Goal: Complete application form

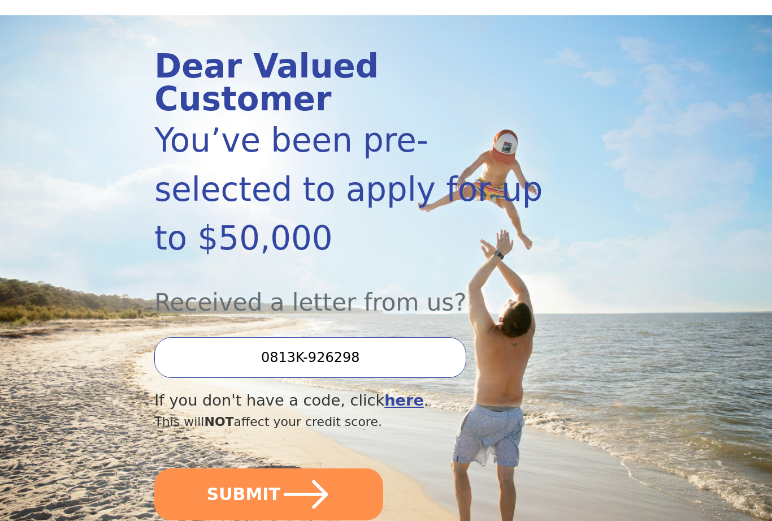
scroll to position [112, 0]
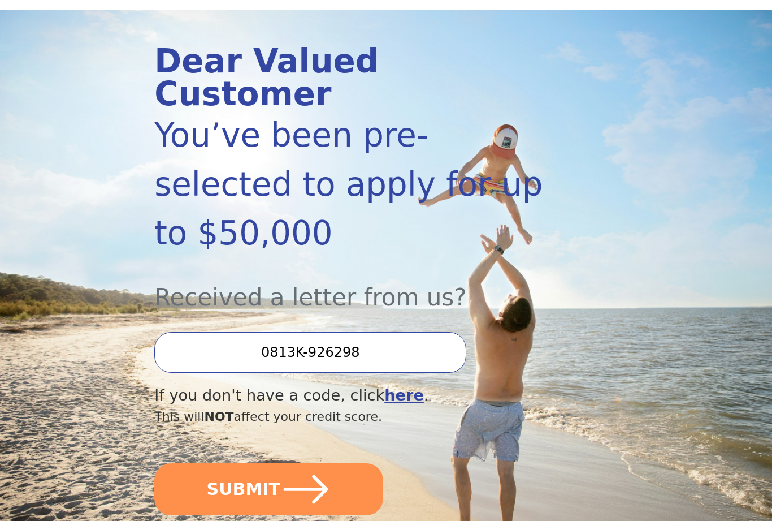
click at [311, 463] on icon "submit" at bounding box center [305, 488] width 51 height 51
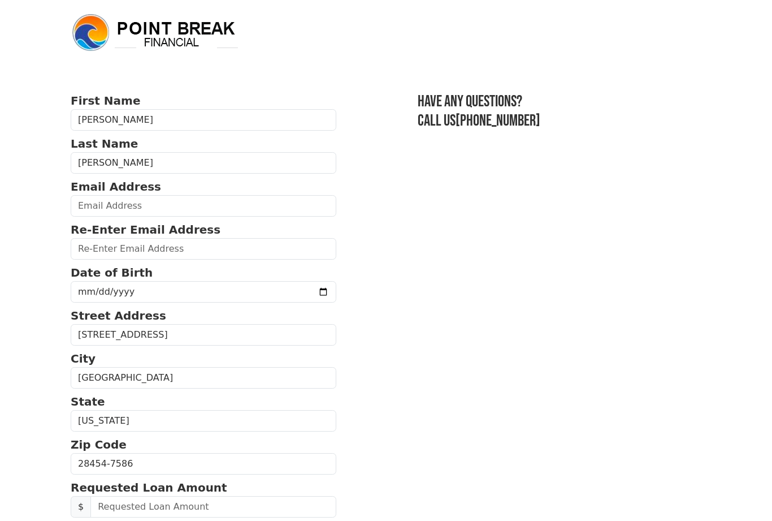
click at [388, 350] on section "First Name [PERSON_NAME] Last Name [PERSON_NAME] Email Address Re-Enter Email A…" at bounding box center [386, 461] width 631 height 738
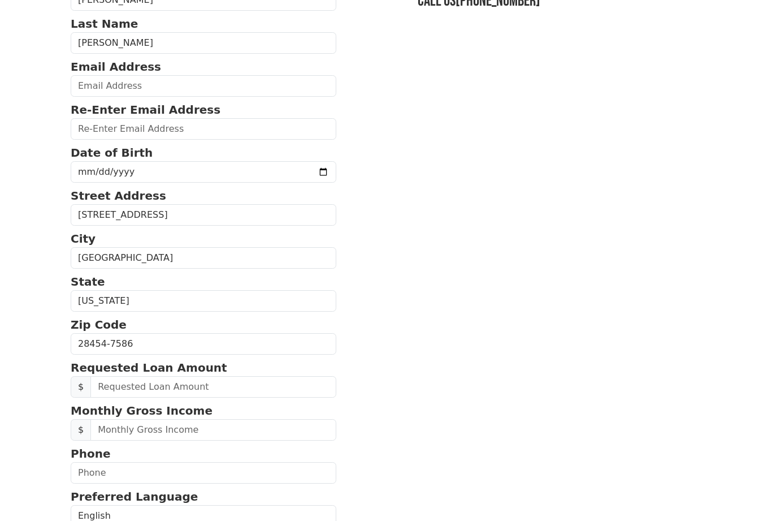
scroll to position [126, 0]
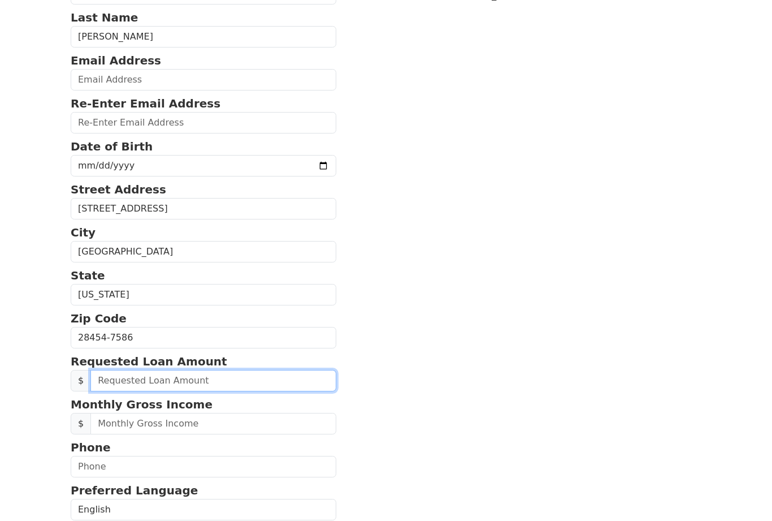
click at [244, 381] on input "text" at bounding box center [213, 380] width 246 height 21
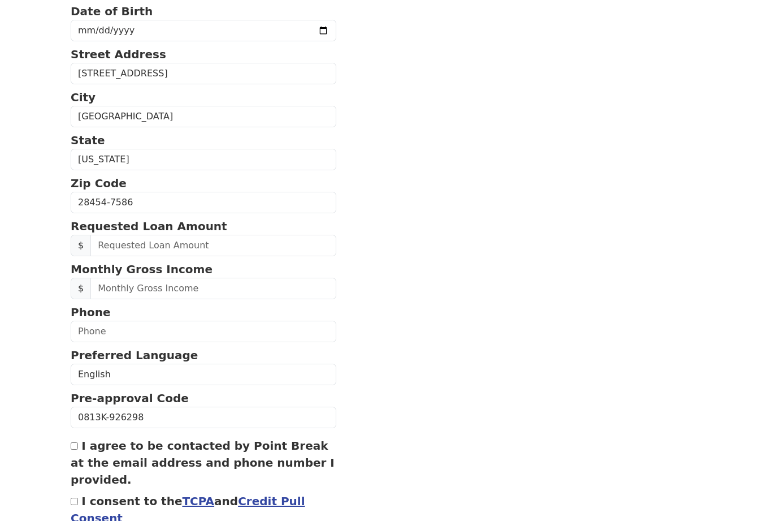
scroll to position [261, 0]
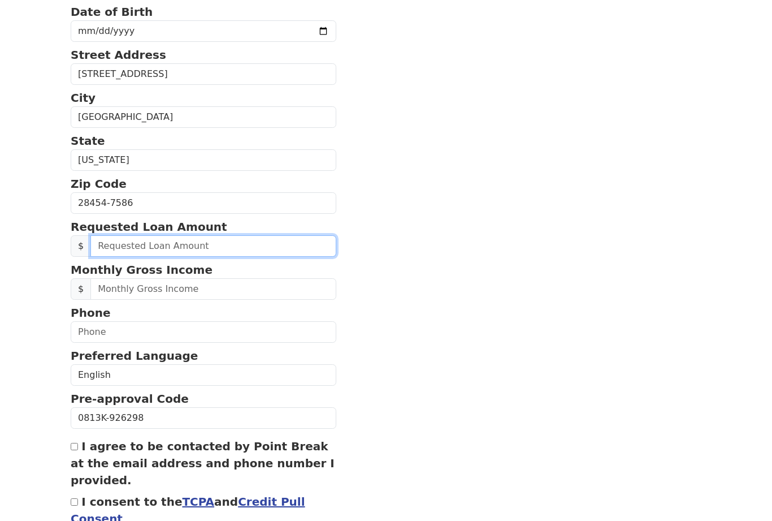
click at [142, 245] on input "text" at bounding box center [213, 245] width 246 height 21
type input "20,000.00"
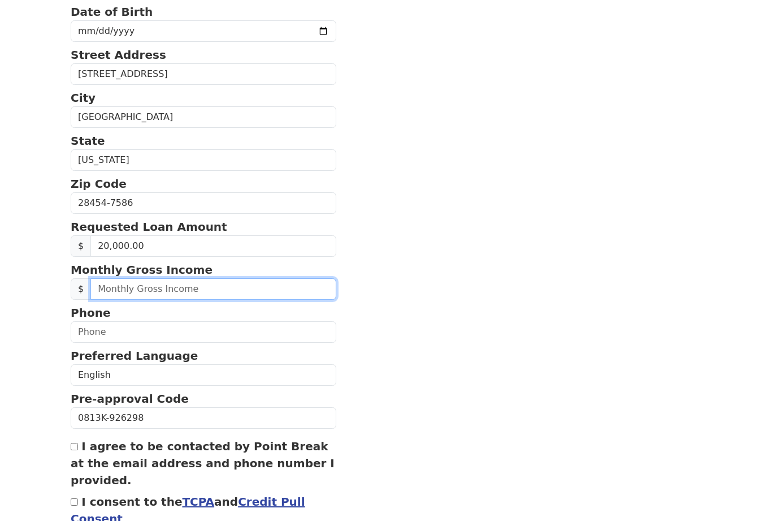
click at [161, 288] on input "text" at bounding box center [213, 288] width 246 height 21
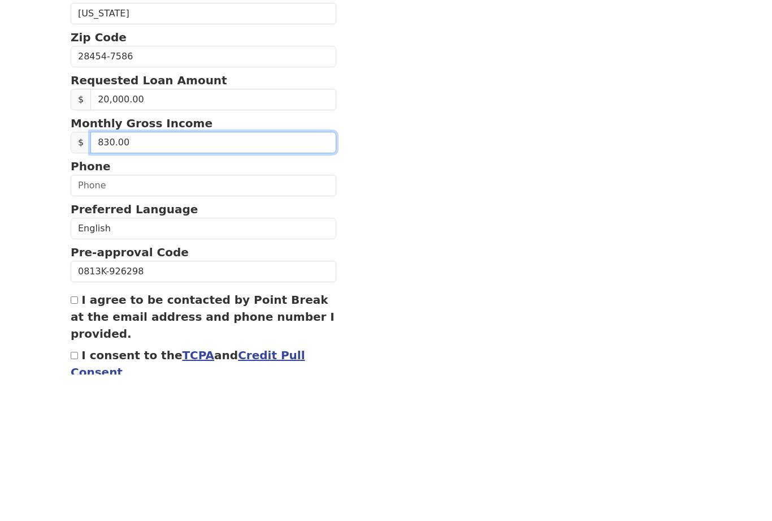
type input "8,300.00"
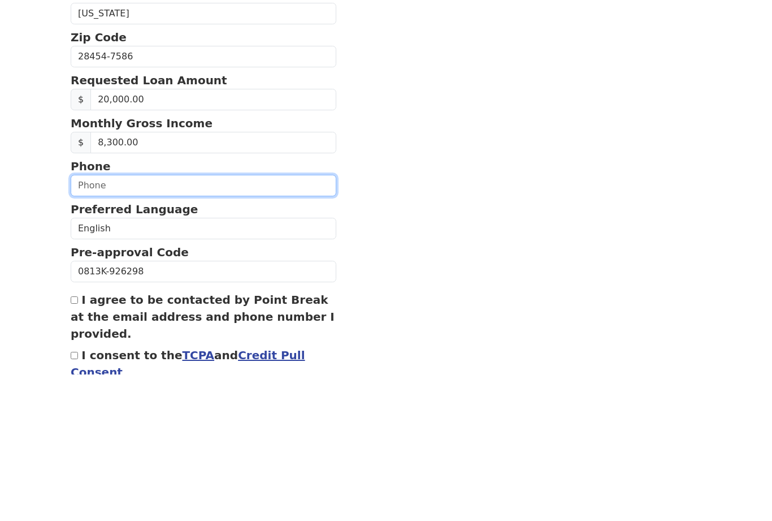
click at [132, 321] on input "text" at bounding box center [204, 331] width 266 height 21
type input "[PHONE_NUMBER]"
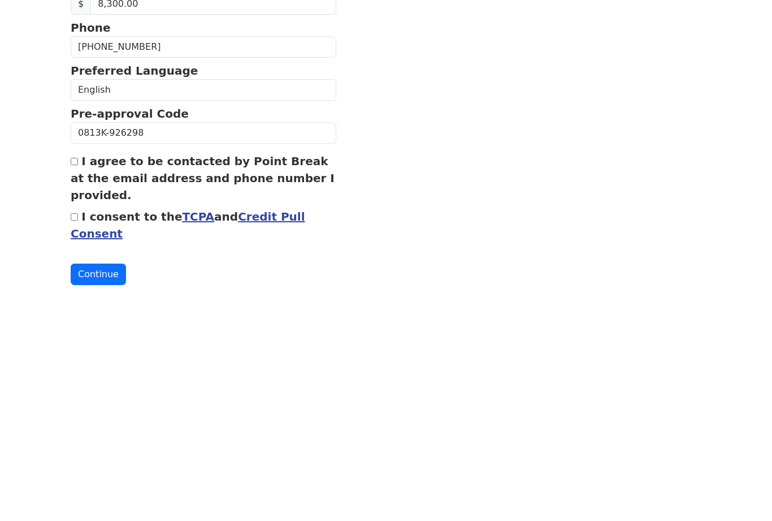
click at [77, 393] on input "I agree to be contacted by Point Break at the email address and phone number I …" at bounding box center [74, 396] width 7 height 7
checkbox input "true"
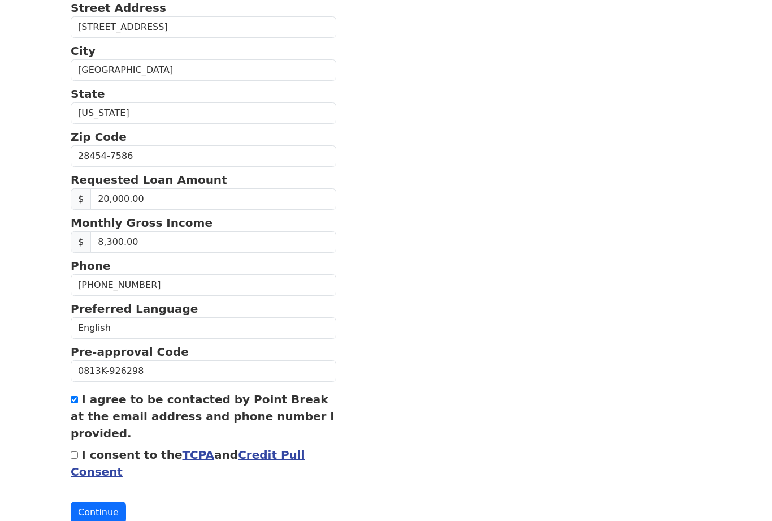
click at [78, 457] on input "I consent to the TCPA and Credit Pull Consent" at bounding box center [74, 454] width 7 height 7
checkbox input "true"
click at [112, 501] on button "Continue" at bounding box center [98, 511] width 55 height 21
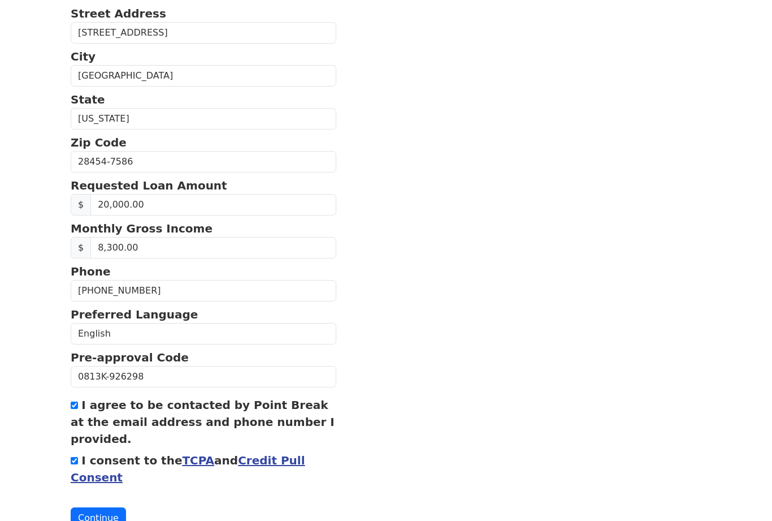
scroll to position [355, 0]
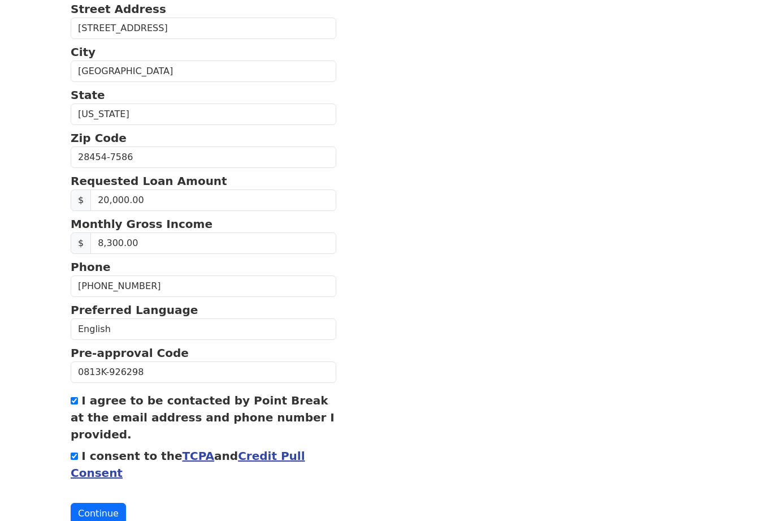
click at [99, 511] on button "Continue" at bounding box center [98, 512] width 55 height 21
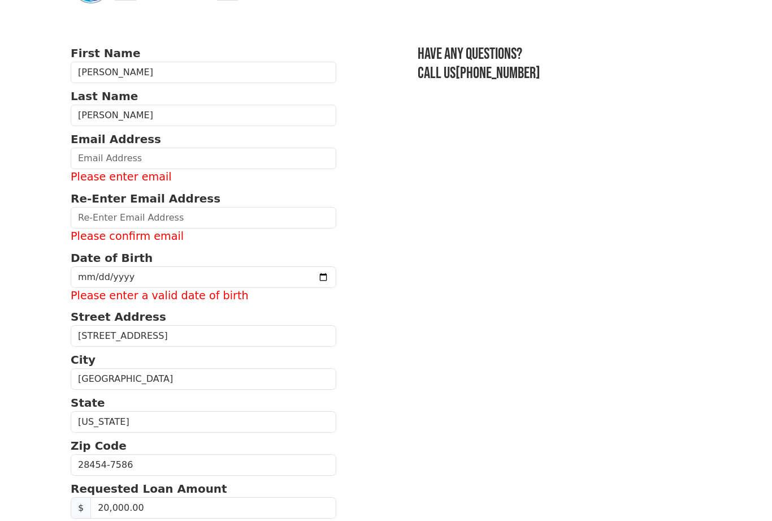
scroll to position [0, 0]
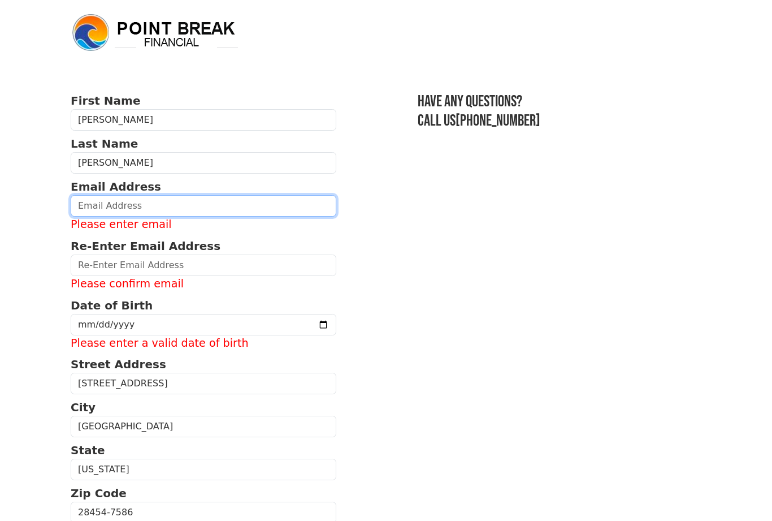
click at [90, 207] on input "email" at bounding box center [204, 205] width 266 height 21
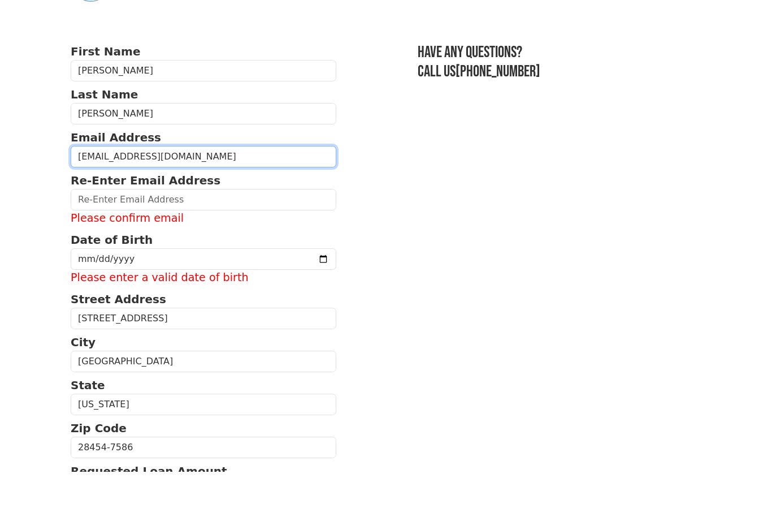
type input "[EMAIL_ADDRESS][DOMAIN_NAME]"
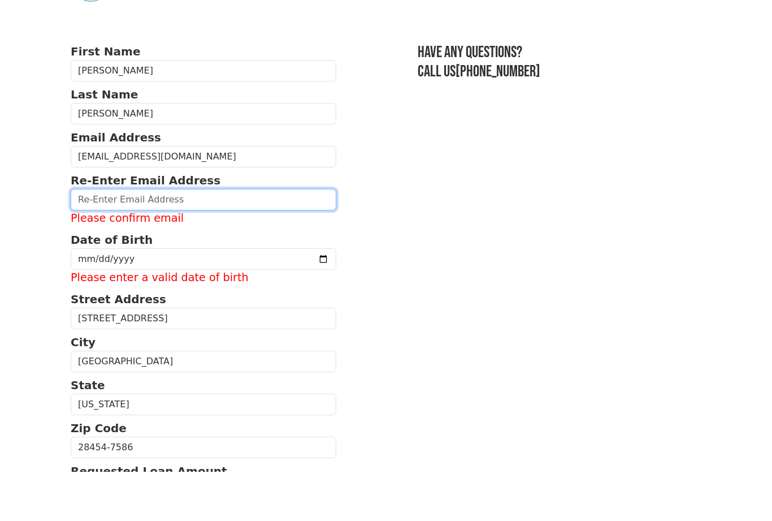
click at [106, 238] on input "email" at bounding box center [204, 248] width 266 height 21
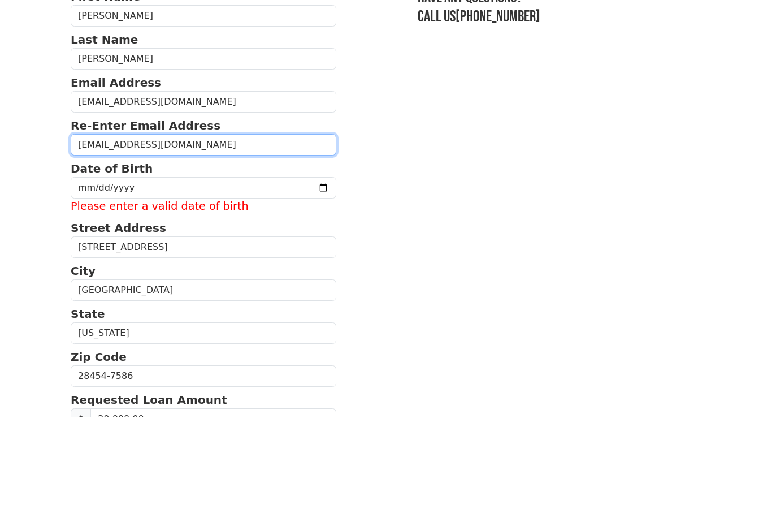
type input "[EMAIL_ADDRESS][DOMAIN_NAME]"
click at [111, 281] on input "date" at bounding box center [204, 291] width 266 height 21
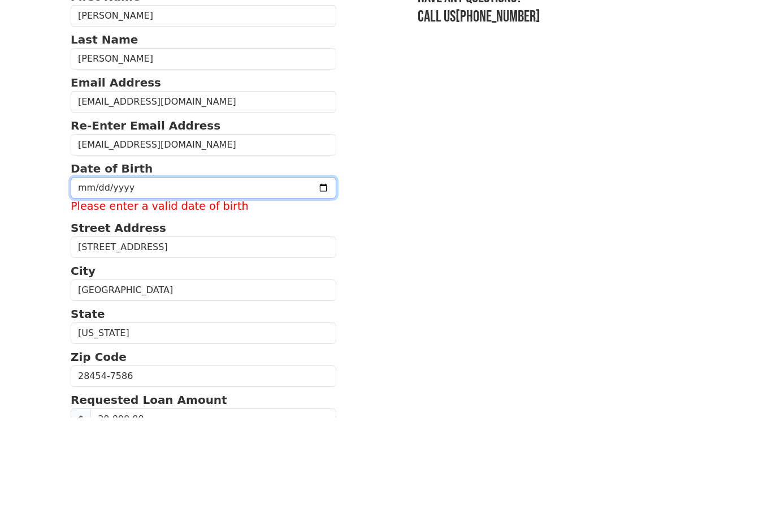
type input "[DATE]"
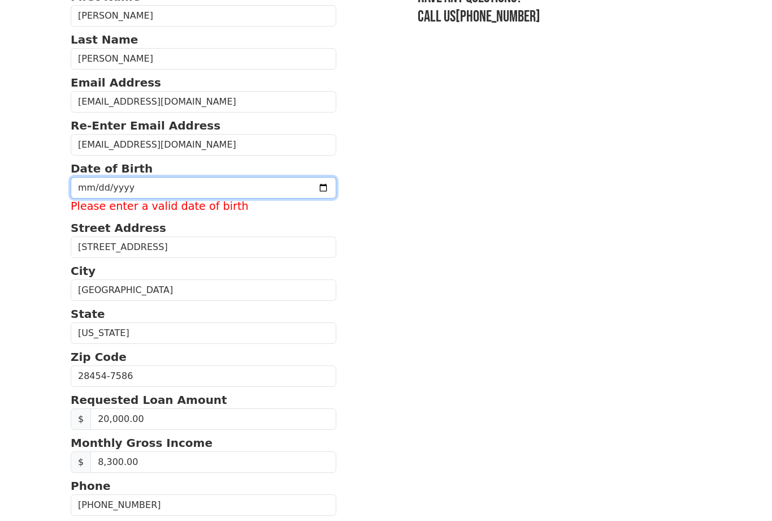
click at [233, 194] on input "[DATE]" at bounding box center [204, 187] width 266 height 21
click at [228, 184] on input "[DATE]" at bounding box center [204, 187] width 266 height 21
click at [240, 194] on input "[DATE]" at bounding box center [204, 187] width 266 height 21
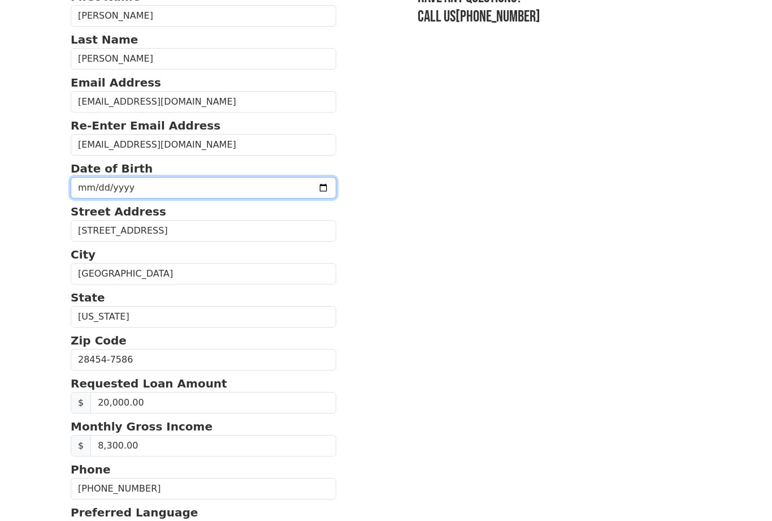
click at [232, 184] on input "[DATE]" at bounding box center [204, 187] width 266 height 21
click at [185, 189] on input "[DATE]" at bounding box center [204, 187] width 266 height 21
click at [189, 193] on input "[DATE]" at bounding box center [204, 187] width 266 height 21
type input "[DATE]"
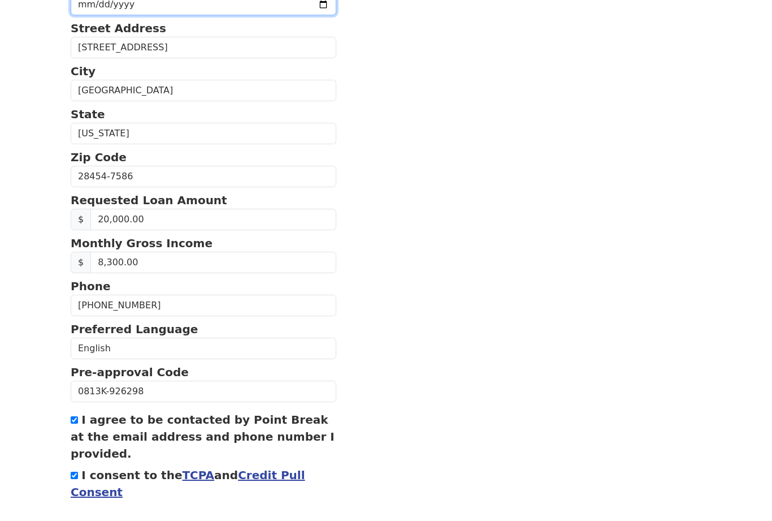
scroll to position [307, 0]
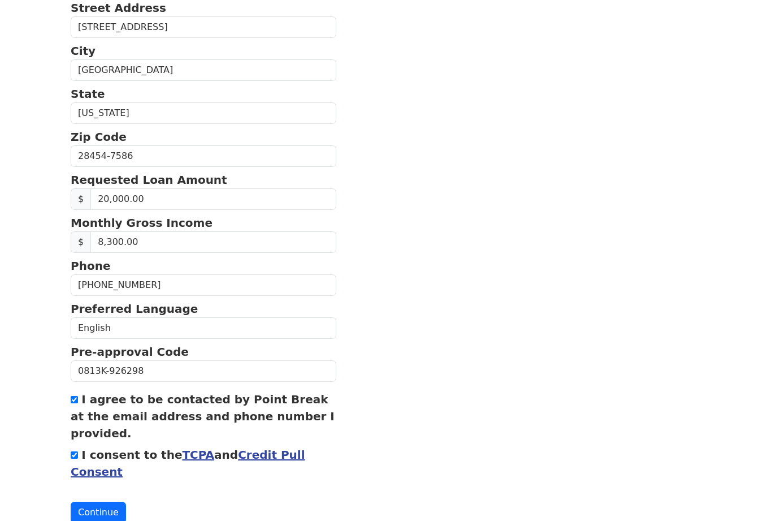
click at [106, 509] on button "Continue" at bounding box center [98, 511] width 55 height 21
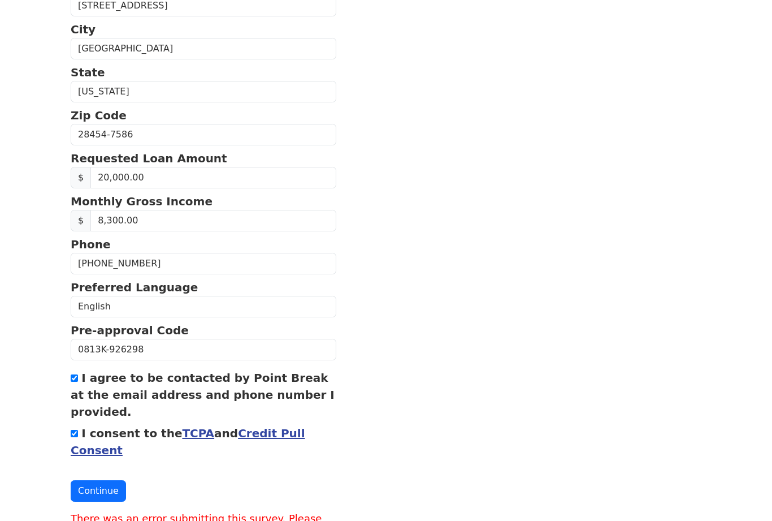
scroll to position [380, 0]
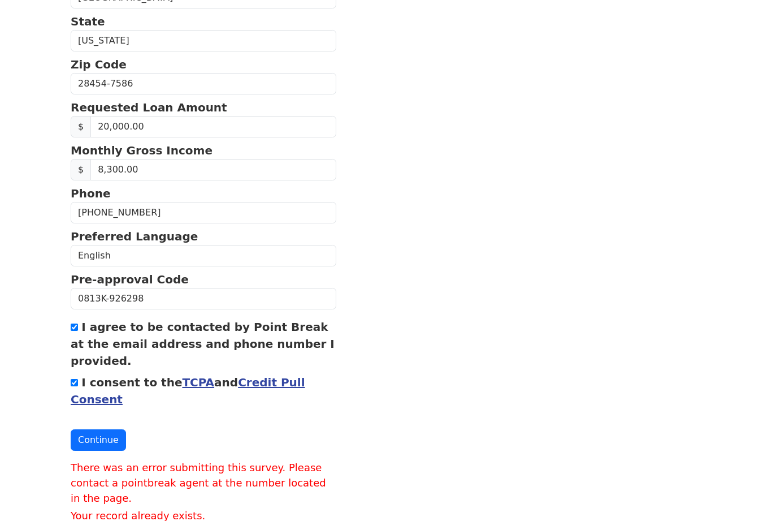
click at [102, 443] on button "Continue" at bounding box center [98, 439] width 55 height 21
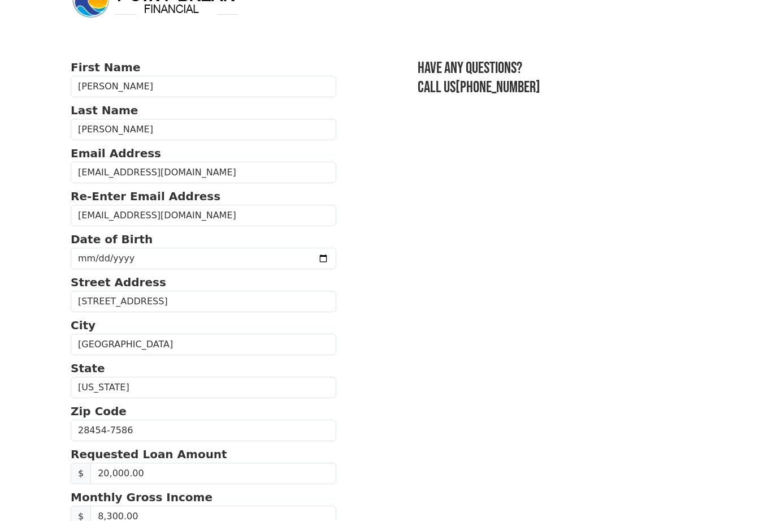
scroll to position [0, 0]
